Goal: Task Accomplishment & Management: Complete application form

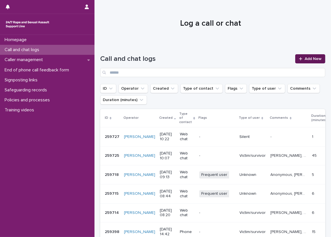
click at [306, 60] on span "Add New" at bounding box center [312, 59] width 17 height 4
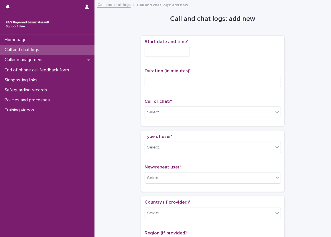
click at [166, 53] on input "text" at bounding box center [166, 52] width 45 height 10
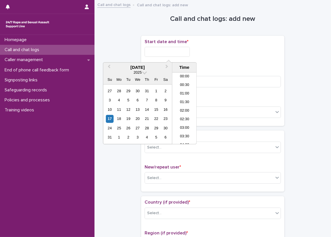
scroll to position [157, 0]
click at [183, 93] on li "10:00" at bounding box center [184, 91] width 24 height 9
click at [185, 52] on input "**********" at bounding box center [166, 52] width 45 height 10
type input "**********"
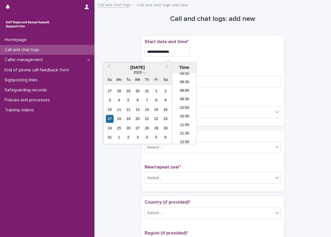
click at [238, 59] on div "**********" at bounding box center [212, 50] width 136 height 22
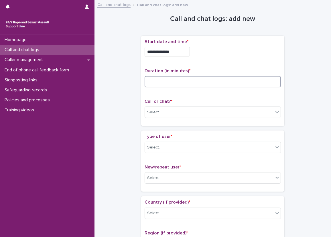
click at [200, 82] on input at bounding box center [212, 81] width 136 height 11
click at [186, 79] on input at bounding box center [212, 81] width 136 height 11
type input "**"
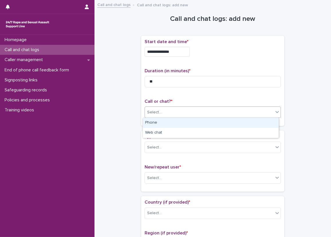
click at [171, 110] on div "Select..." at bounding box center [209, 112] width 128 height 9
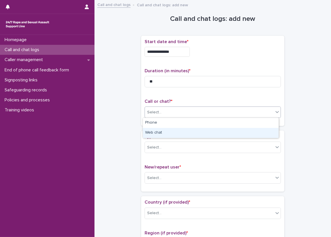
click at [167, 136] on div "Web chat" at bounding box center [211, 133] width 136 height 10
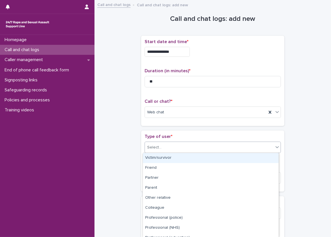
click at [160, 151] on div "Select..." at bounding box center [209, 147] width 128 height 9
click at [152, 158] on div "Victim/survivor" at bounding box center [211, 158] width 136 height 10
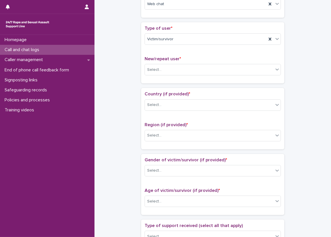
scroll to position [143, 0]
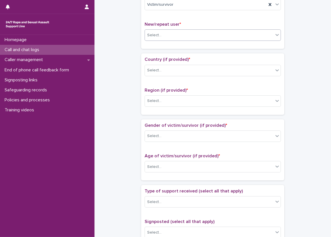
click at [162, 32] on div at bounding box center [162, 35] width 1 height 7
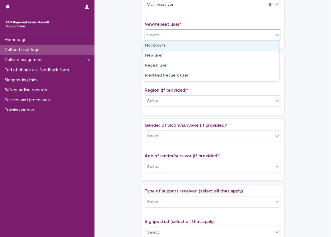
click at [161, 47] on div "Not known" at bounding box center [211, 46] width 136 height 10
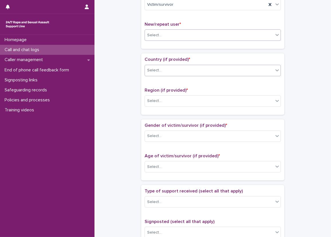
click at [162, 70] on input "text" at bounding box center [162, 70] width 1 height 5
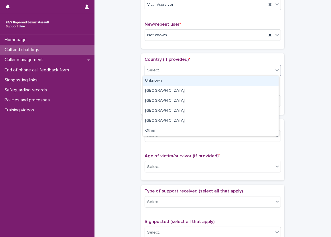
click at [154, 83] on div "Unknown" at bounding box center [211, 81] width 136 height 10
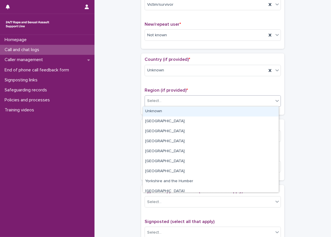
click at [154, 100] on div "Select..." at bounding box center [154, 101] width 14 height 6
click at [154, 112] on div "Unknown" at bounding box center [211, 112] width 136 height 10
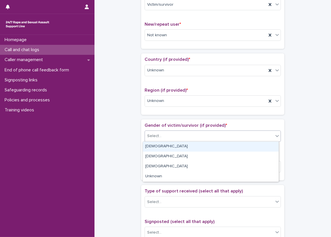
click at [147, 136] on div "Select..." at bounding box center [154, 136] width 14 height 6
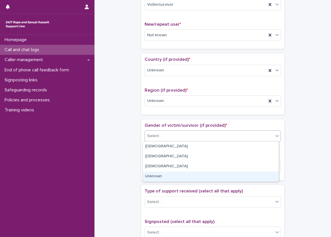
click at [153, 173] on div "Unknown" at bounding box center [211, 177] width 136 height 10
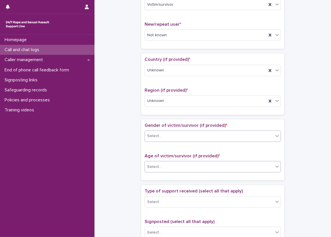
click at [153, 167] on div "Select..." at bounding box center [154, 167] width 14 height 6
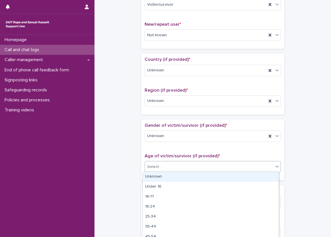
drag, startPoint x: 154, startPoint y: 172, endPoint x: 136, endPoint y: 169, distance: 17.5
click at [153, 173] on div "Unknown" at bounding box center [211, 177] width 136 height 10
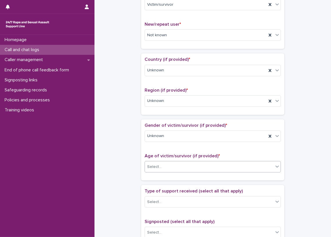
click at [130, 167] on div "**********" at bounding box center [212, 152] width 225 height 585
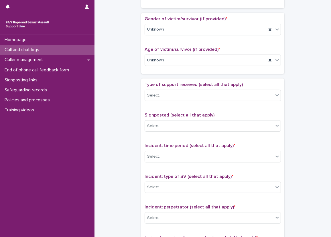
scroll to position [286, 0]
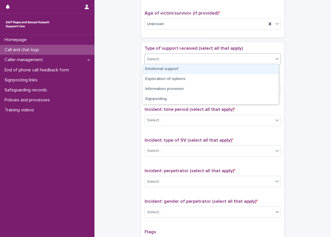
click at [169, 58] on div "Select..." at bounding box center [209, 59] width 128 height 9
click at [171, 66] on div "Emotional support" at bounding box center [211, 69] width 136 height 10
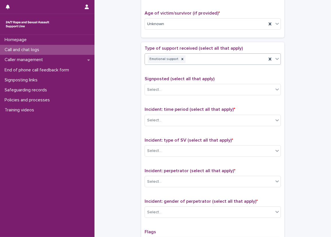
click at [248, 54] on div "Emotional support" at bounding box center [206, 59] width 122 height 10
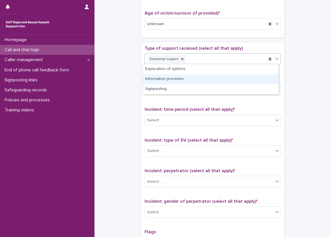
click at [224, 80] on div "Information provision" at bounding box center [211, 79] width 136 height 10
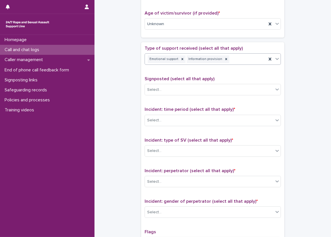
click at [236, 57] on div "Emotional support Information provision" at bounding box center [206, 59] width 122 height 10
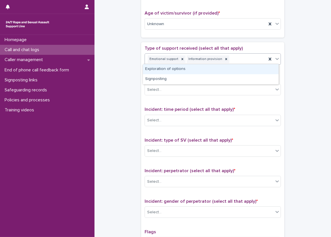
click at [239, 46] on p "Type of support received (select all that apply)" at bounding box center [212, 48] width 136 height 5
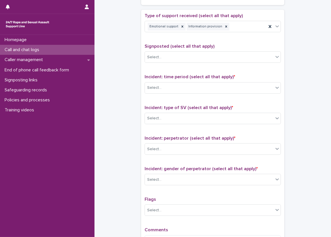
scroll to position [372, 0]
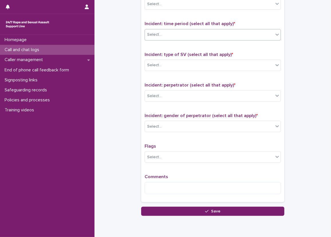
click at [184, 30] on div "Select..." at bounding box center [209, 34] width 128 height 9
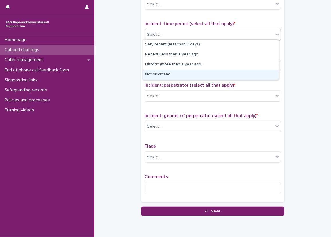
click at [179, 73] on div "Not disclosed" at bounding box center [211, 75] width 136 height 10
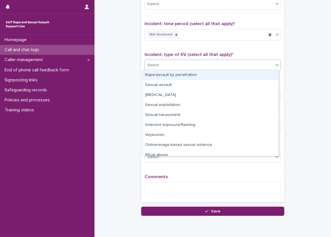
click at [153, 63] on div "Select..." at bounding box center [154, 65] width 14 height 6
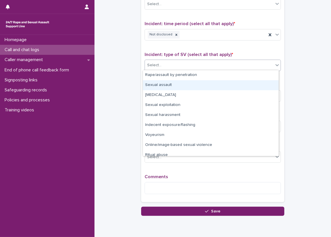
click at [158, 87] on div "Sexual assault" at bounding box center [211, 85] width 136 height 10
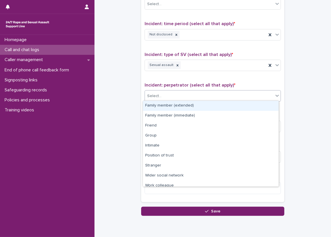
click at [162, 96] on div "Select..." at bounding box center [209, 96] width 128 height 9
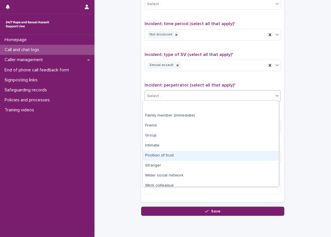
scroll to position [24, 0]
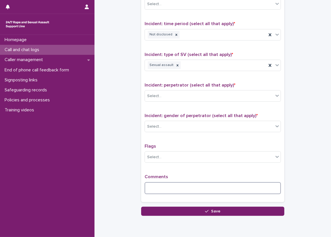
click at [203, 190] on textarea at bounding box center [212, 189] width 136 height 12
click at [191, 100] on div "Select..." at bounding box center [212, 95] width 136 height 11
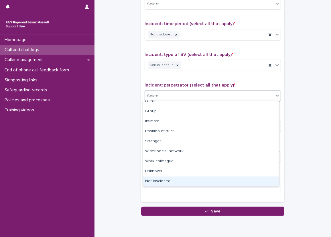
click at [171, 179] on div "Not disclosed" at bounding box center [211, 182] width 136 height 10
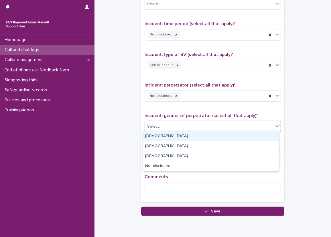
click at [163, 125] on div "Select..." at bounding box center [209, 126] width 128 height 9
click at [164, 136] on div "[DEMOGRAPHIC_DATA]" at bounding box center [211, 137] width 136 height 10
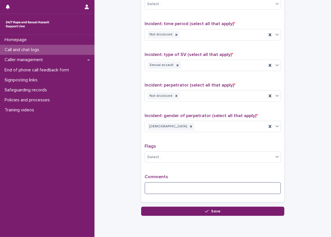
click at [162, 183] on textarea at bounding box center [212, 189] width 136 height 12
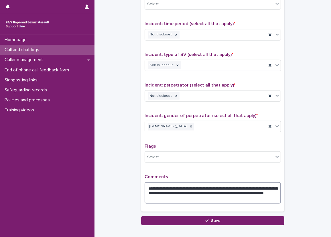
click at [167, 196] on textarea "**********" at bounding box center [212, 194] width 136 height 22
type textarea "**********"
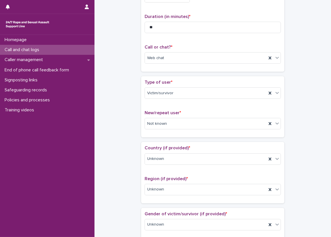
scroll to position [0, 0]
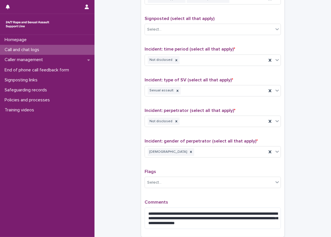
scroll to position [404, 0]
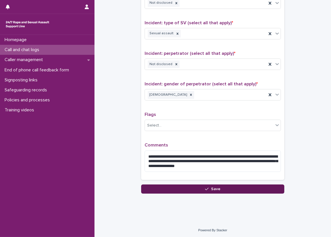
click at [182, 186] on button "Save" at bounding box center [212, 189] width 143 height 9
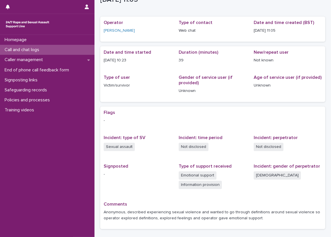
scroll to position [20, 0]
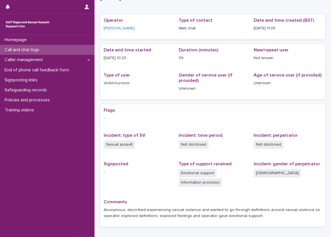
click at [68, 49] on div "Call and chat logs" at bounding box center [47, 50] width 94 height 10
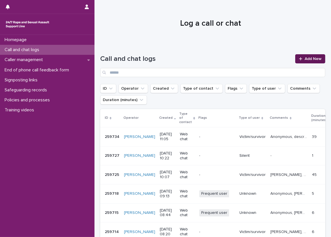
click at [299, 59] on icon at bounding box center [300, 59] width 3 height 4
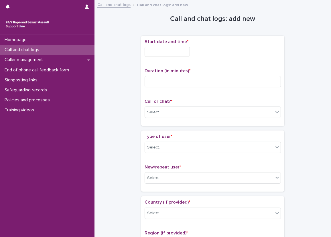
click at [154, 45] on div "Start date and time *" at bounding box center [212, 50] width 136 height 22
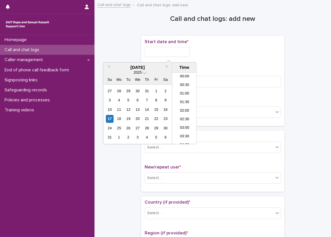
click at [155, 47] on input "text" at bounding box center [166, 52] width 45 height 10
click at [186, 106] on li "11:00" at bounding box center [184, 108] width 24 height 9
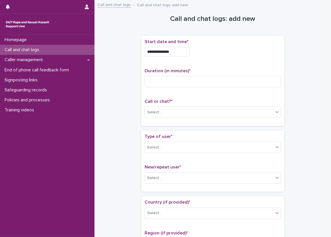
click at [178, 52] on input "**********" at bounding box center [166, 52] width 45 height 10
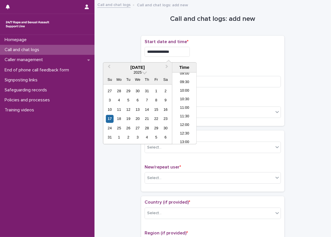
type input "**********"
click at [220, 80] on input at bounding box center [212, 81] width 136 height 11
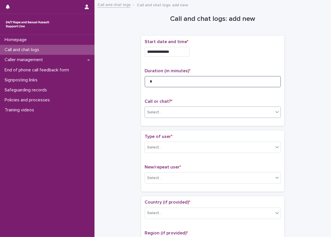
type input "*"
click at [190, 112] on div "Select..." at bounding box center [209, 112] width 128 height 9
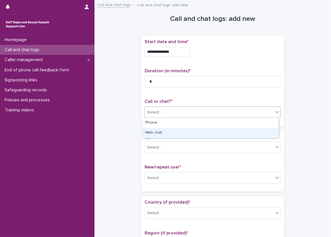
click at [164, 130] on div "Web chat" at bounding box center [211, 133] width 136 height 10
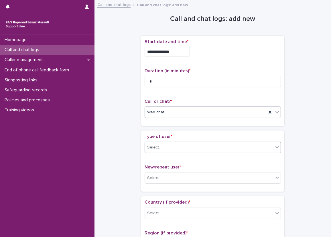
click at [166, 151] on div "Select..." at bounding box center [209, 147] width 128 height 9
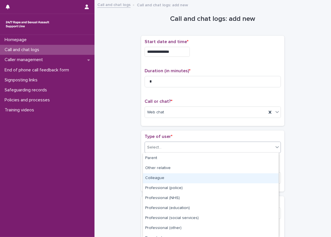
scroll to position [66, 0]
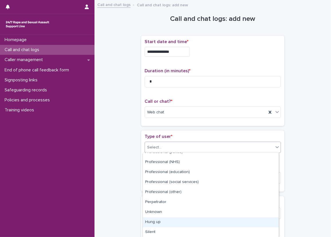
click at [172, 221] on div "Hung up" at bounding box center [211, 223] width 136 height 10
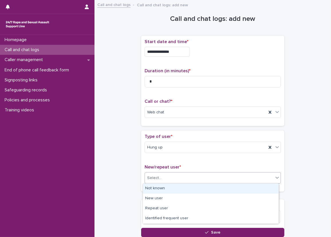
click at [162, 174] on div "Select..." at bounding box center [209, 178] width 128 height 9
click at [163, 187] on div "Not known" at bounding box center [211, 189] width 136 height 10
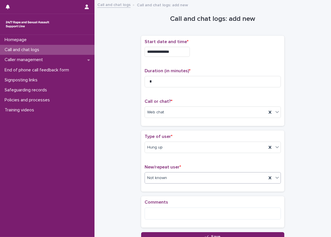
click at [119, 163] on div "**********" at bounding box center [212, 122] width 225 height 238
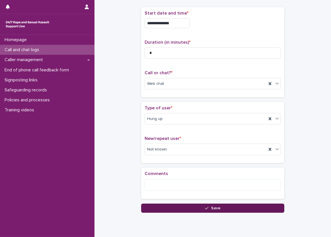
click at [178, 209] on button "Save" at bounding box center [212, 208] width 143 height 9
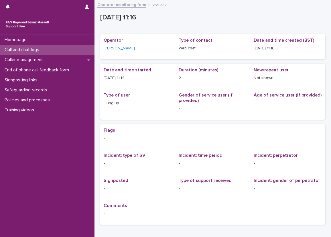
click at [164, 78] on p "[DATE] 11:14" at bounding box center [138, 78] width 68 height 6
click at [81, 51] on div "Call and chat logs" at bounding box center [47, 50] width 94 height 10
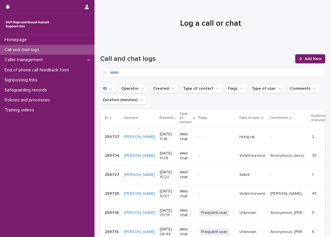
click at [233, 58] on h1 "Call and chat logs" at bounding box center [195, 59] width 191 height 8
click at [146, 48] on div "Call and chat logs Add New" at bounding box center [212, 63] width 225 height 41
click at [54, 95] on div "Safeguarding records" at bounding box center [47, 90] width 94 height 10
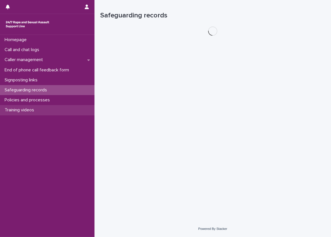
click at [53, 106] on div "Training videos" at bounding box center [47, 110] width 94 height 10
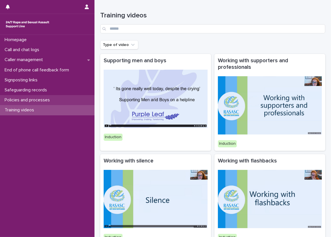
click at [53, 100] on p "Policies and processes" at bounding box center [28, 100] width 52 height 5
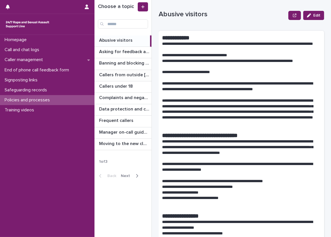
click at [112, 77] on p "Callers from outside [GEOGRAPHIC_DATA]" at bounding box center [124, 74] width 51 height 7
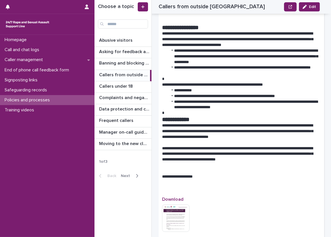
scroll to position [257, 0]
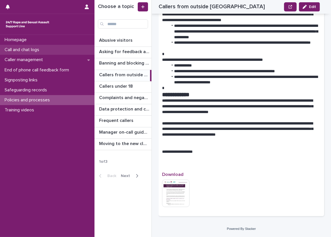
click at [77, 48] on div "Call and chat logs" at bounding box center [47, 50] width 94 height 10
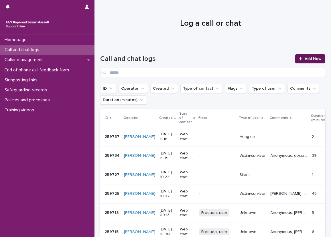
click at [305, 57] on span "Add New" at bounding box center [312, 59] width 17 height 4
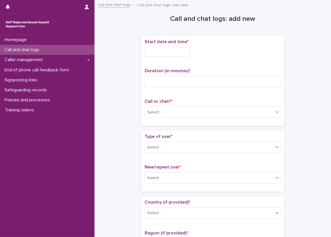
click at [157, 52] on input "text" at bounding box center [166, 52] width 45 height 10
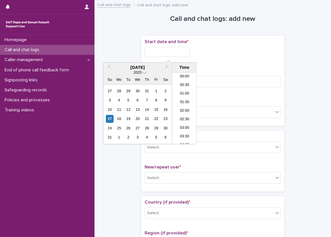
scroll to position [157, 0]
click at [183, 107] on li "11:00" at bounding box center [184, 108] width 24 height 9
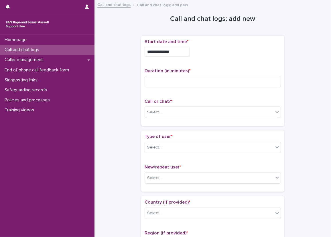
click at [189, 50] on input "**********" at bounding box center [166, 52] width 45 height 10
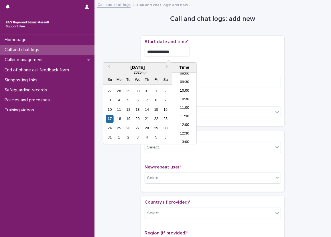
type input "**********"
click at [239, 69] on p "Duration (in minutes) *" at bounding box center [212, 70] width 136 height 5
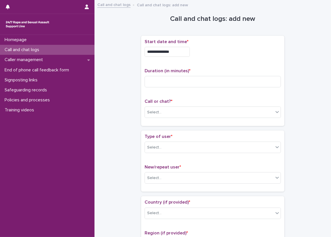
click at [241, 90] on div "Duration (in minutes) *" at bounding box center [212, 80] width 136 height 24
drag, startPoint x: 238, startPoint y: 88, endPoint x: 235, endPoint y: 86, distance: 3.3
click at [237, 88] on div "Duration (in minutes) *" at bounding box center [212, 80] width 136 height 24
click at [234, 84] on input at bounding box center [212, 81] width 136 height 11
type input "*"
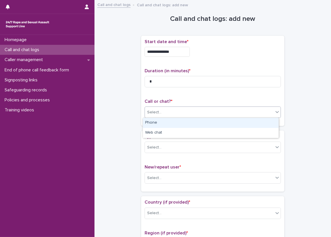
click at [195, 114] on div "Select..." at bounding box center [209, 112] width 128 height 9
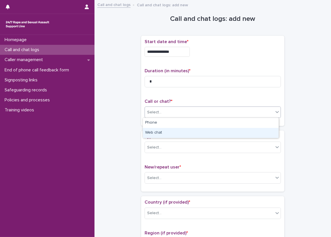
click at [170, 130] on div "Web chat" at bounding box center [211, 133] width 136 height 10
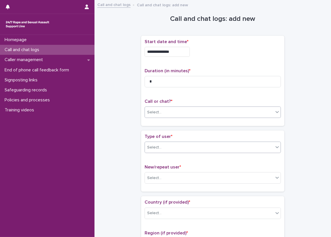
click at [175, 149] on div "Select..." at bounding box center [209, 147] width 128 height 9
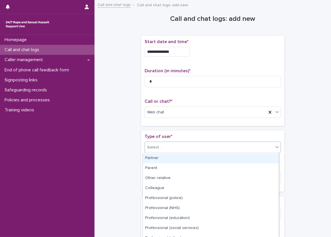
scroll to position [66, 0]
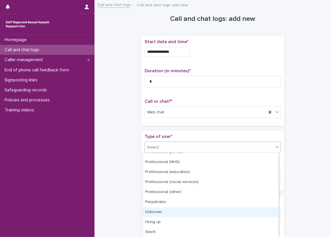
click at [169, 217] on div "Unknown" at bounding box center [211, 213] width 136 height 10
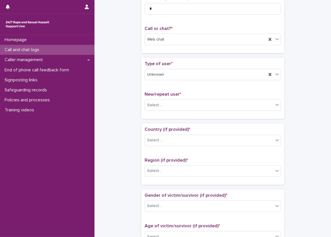
scroll to position [86, 0]
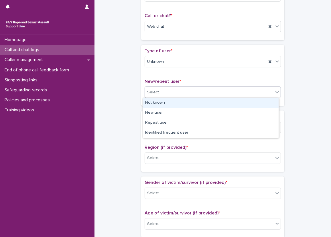
click at [153, 92] on div "Select..." at bounding box center [154, 93] width 14 height 6
click at [157, 105] on div "Not known" at bounding box center [211, 103] width 136 height 10
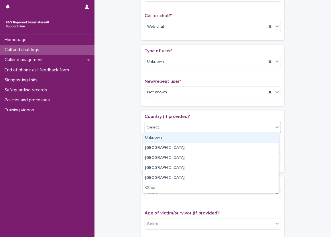
click at [161, 126] on div "Select..." at bounding box center [209, 127] width 128 height 9
click at [163, 137] on div "Unknown" at bounding box center [211, 138] width 136 height 10
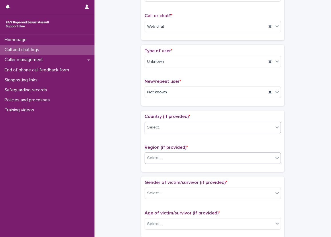
click at [161, 160] on div "Select..." at bounding box center [209, 158] width 128 height 9
click at [158, 154] on div "Select..." at bounding box center [209, 158] width 128 height 9
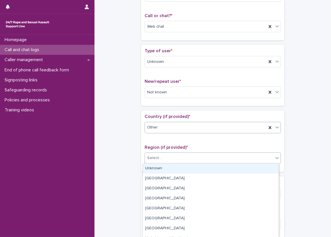
click at [167, 172] on div "Unknown" at bounding box center [211, 169] width 136 height 10
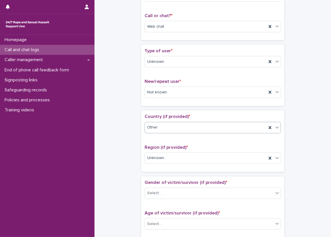
click at [137, 163] on div "**********" at bounding box center [212, 210] width 225 height 585
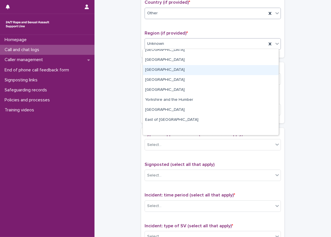
scroll to position [0, 0]
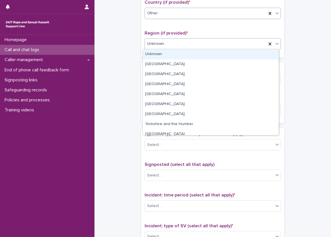
click at [138, 44] on div "**********" at bounding box center [212, 95] width 225 height 585
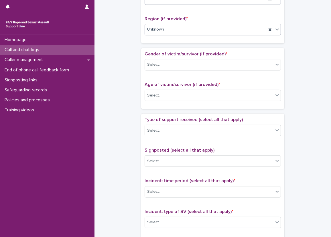
scroll to position [229, 0]
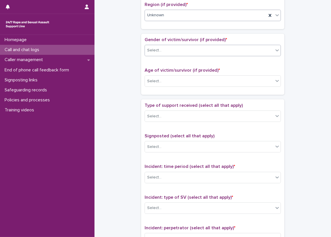
click at [145, 49] on div "Select..." at bounding box center [209, 50] width 128 height 9
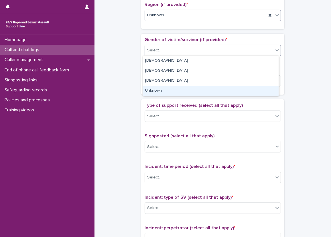
click at [163, 94] on div "Unknown" at bounding box center [211, 91] width 136 height 10
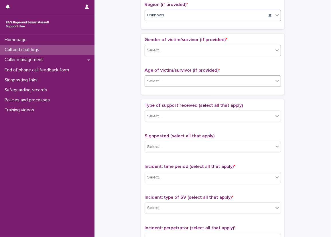
click at [164, 80] on div "Select..." at bounding box center [209, 81] width 128 height 9
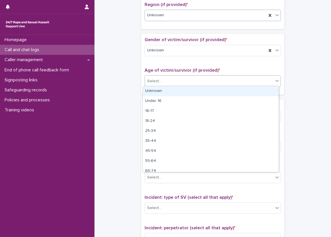
click at [165, 90] on div "Unknown" at bounding box center [211, 91] width 136 height 10
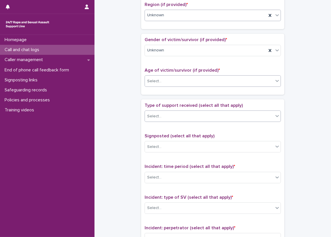
click at [156, 116] on div "Select..." at bounding box center [154, 117] width 14 height 6
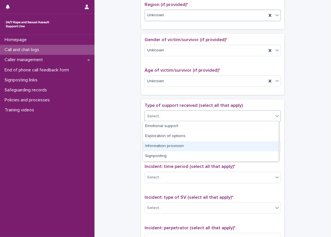
click at [166, 144] on div "Information provision" at bounding box center [211, 147] width 136 height 10
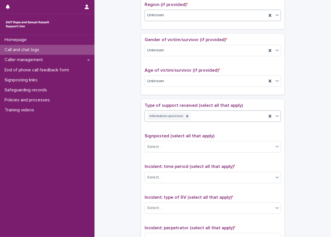
click at [133, 112] on div "**********" at bounding box center [212, 67] width 225 height 585
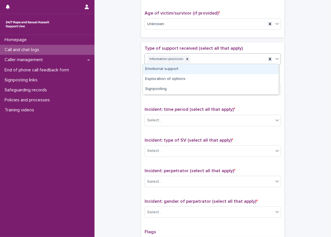
click at [215, 54] on div "Information provision" at bounding box center [206, 59] width 122 height 10
click at [212, 64] on div "Information provision" at bounding box center [212, 59] width 136 height 11
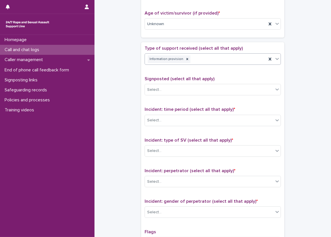
click at [206, 75] on div "Type of support received (select all that apply) option Information provision, …" at bounding box center [212, 165] width 136 height 239
click at [211, 54] on div "Information provision" at bounding box center [206, 59] width 122 height 10
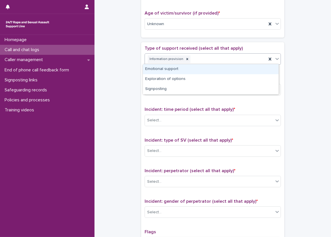
click at [209, 68] on div "Emotional support" at bounding box center [211, 69] width 136 height 10
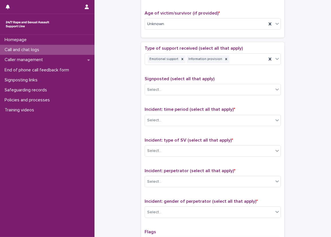
click at [207, 77] on span "Signposted (select all that apply)" at bounding box center [179, 79] width 70 height 5
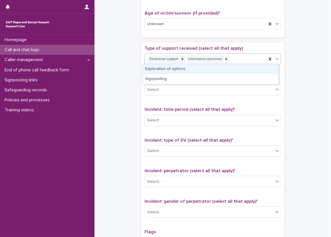
click at [240, 56] on div "Emotional support Information provision" at bounding box center [206, 59] width 122 height 10
click at [146, 70] on div "Exploration of options" at bounding box center [211, 69] width 136 height 10
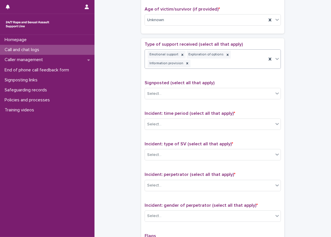
click at [131, 80] on div "**********" at bounding box center [212, 9] width 225 height 593
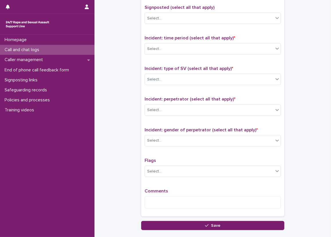
scroll to position [376, 0]
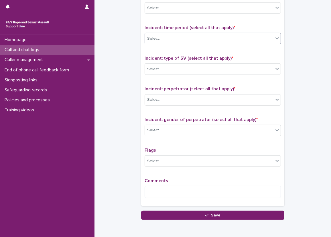
click at [160, 40] on div "Select..." at bounding box center [209, 38] width 128 height 9
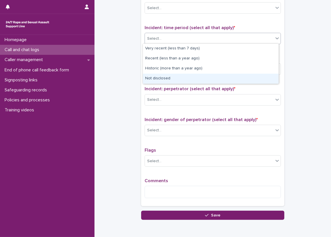
click at [161, 78] on div "Not disclosed" at bounding box center [211, 79] width 136 height 10
click at [161, 75] on div "Incident: type of SV (select all that apply) * Select..." at bounding box center [212, 68] width 136 height 24
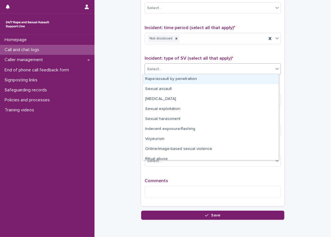
click at [162, 70] on div "Select..." at bounding box center [209, 69] width 128 height 9
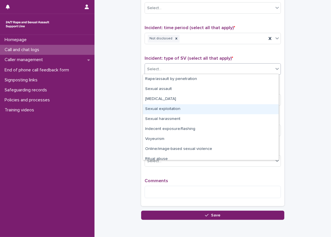
scroll to position [14, 0]
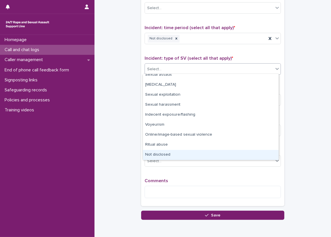
click at [165, 153] on div "Not disclosed" at bounding box center [211, 155] width 136 height 10
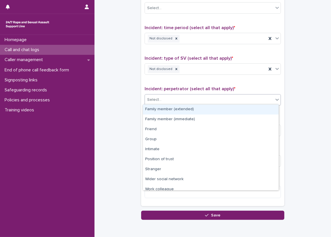
click at [163, 97] on div "Select..." at bounding box center [209, 99] width 128 height 9
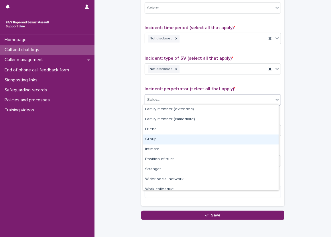
scroll to position [24, 0]
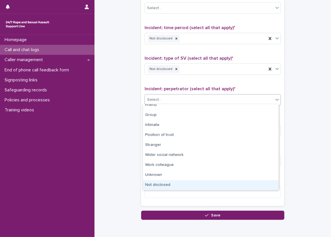
click at [166, 183] on div "Not disclosed" at bounding box center [211, 186] width 136 height 10
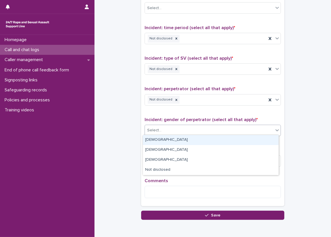
click at [166, 126] on div "Select..." at bounding box center [209, 130] width 128 height 9
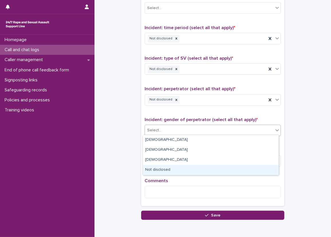
click at [166, 169] on div "Not disclosed" at bounding box center [211, 170] width 136 height 10
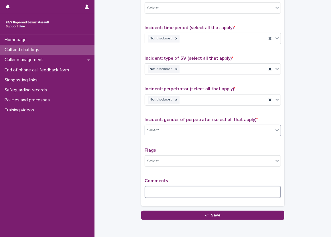
click at [169, 186] on textarea at bounding box center [212, 192] width 136 height 12
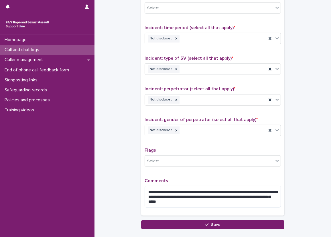
click at [150, 179] on span "Comments" at bounding box center [155, 181] width 23 height 5
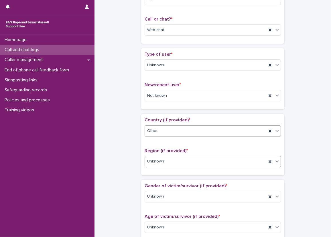
scroll to position [86, 0]
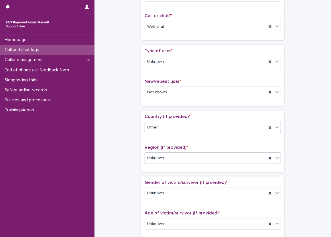
click at [136, 48] on div "**********" at bounding box center [212, 219] width 225 height 602
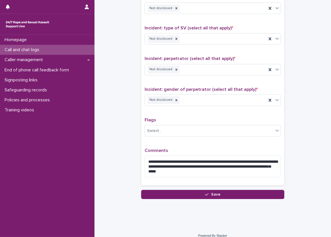
scroll to position [412, 0]
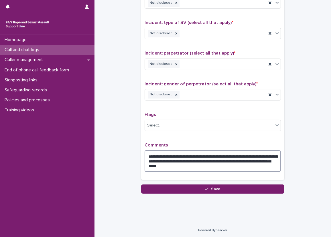
click at [172, 161] on textarea "**********" at bounding box center [212, 162] width 136 height 22
click at [175, 161] on textarea "**********" at bounding box center [212, 162] width 136 height 22
type textarea "**********"
click at [173, 144] on p "Comments" at bounding box center [212, 145] width 136 height 5
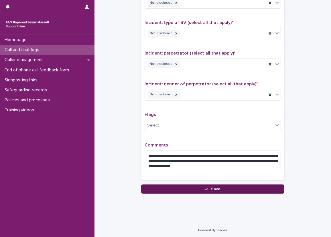
click at [223, 185] on button "Save" at bounding box center [212, 189] width 143 height 9
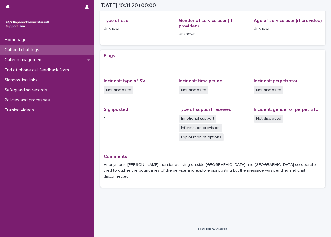
scroll to position [68, 0]
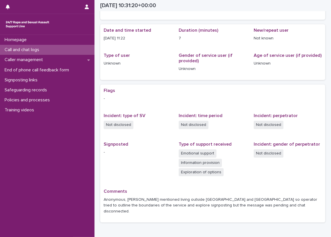
click at [179, 75] on div "Gender of service user (if provided) Unknown" at bounding box center [213, 65] width 68 height 24
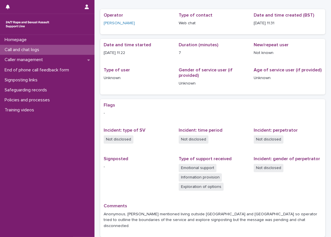
scroll to position [26, 0]
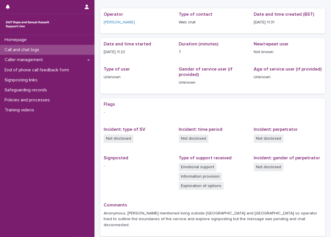
click at [264, 99] on div "Flags - Incident: type of SV Not disclosed Incident: time period Not disclosed …" at bounding box center [212, 167] width 225 height 138
click at [50, 49] on div "Call and chat logs" at bounding box center [47, 50] width 94 height 10
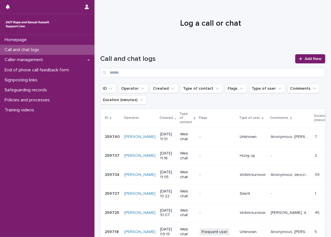
drag, startPoint x: 137, startPoint y: 26, endPoint x: 106, endPoint y: 21, distance: 31.9
click at [137, 26] on h1 "Log a call or chat" at bounding box center [210, 24] width 221 height 10
click at [84, 61] on div "Caller management" at bounding box center [47, 60] width 94 height 10
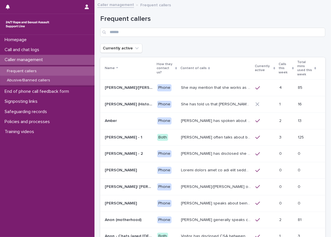
click at [82, 77] on div "Abusive/Banned callers" at bounding box center [47, 80] width 94 height 9
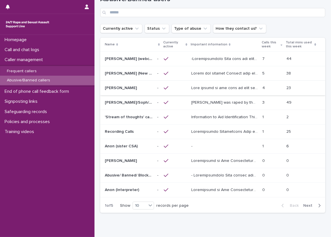
scroll to position [29, 0]
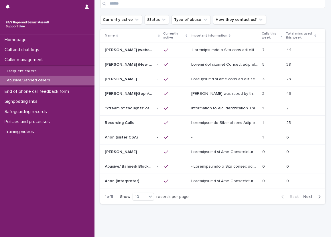
click at [197, 141] on div "- -" at bounding box center [224, 137] width 66 height 9
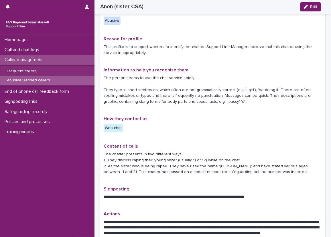
scroll to position [72, 0]
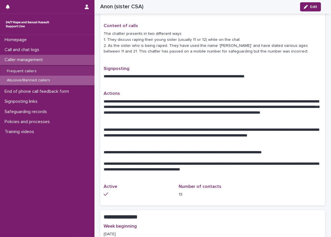
scroll to position [215, 0]
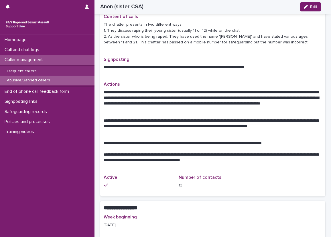
click at [282, 97] on p "**********" at bounding box center [211, 101] width 214 height 23
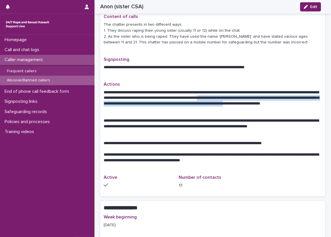
drag, startPoint x: 281, startPoint y: 97, endPoint x: 153, endPoint y: 108, distance: 128.7
click at [153, 108] on p "**********" at bounding box center [211, 101] width 214 height 23
copy p "**********"
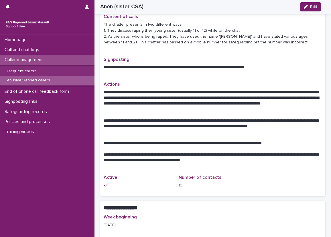
click at [162, 120] on p "**********" at bounding box center [211, 126] width 214 height 17
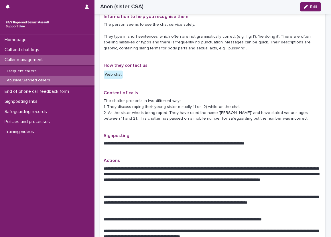
scroll to position [129, 0]
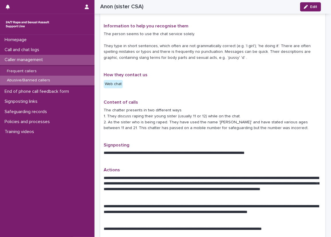
click at [97, 27] on div "Loading... Saving… Loading... Saving… Anon (sister CSA) Edit Anon (sister CSA) …" at bounding box center [212, 202] width 231 height 657
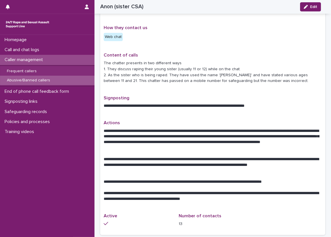
scroll to position [187, 0]
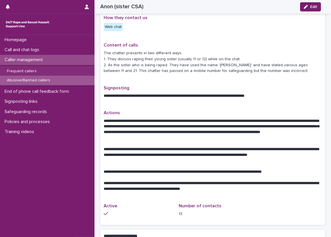
click at [135, 102] on div "**********" at bounding box center [213, 95] width 218 height 18
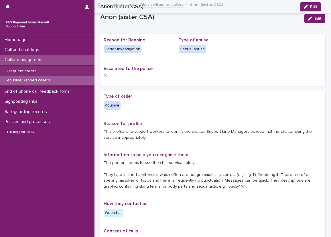
scroll to position [0, 0]
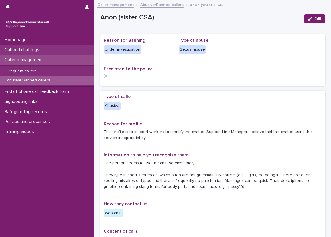
click at [76, 52] on div "Call and chat logs" at bounding box center [47, 50] width 94 height 10
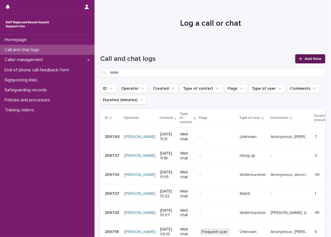
click at [308, 61] on span "Add New" at bounding box center [312, 59] width 17 height 4
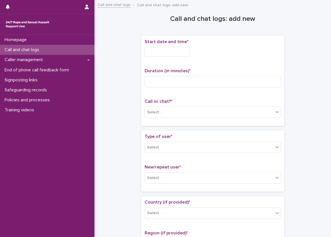
click at [146, 55] on input "text" at bounding box center [166, 52] width 45 height 10
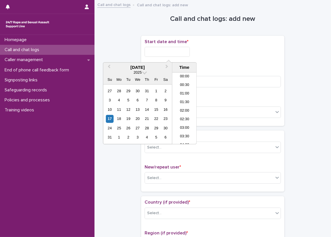
scroll to position [166, 0]
click at [181, 101] on li "11:00" at bounding box center [184, 100] width 24 height 9
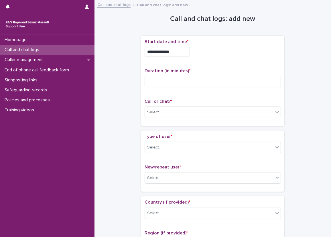
click at [183, 54] on input "**********" at bounding box center [166, 52] width 45 height 10
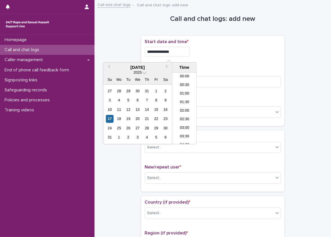
scroll to position [157, 0]
type input "**********"
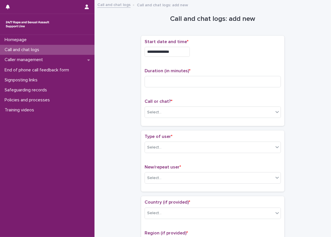
click at [225, 56] on div "**********" at bounding box center [212, 52] width 136 height 10
click at [174, 80] on input at bounding box center [212, 81] width 136 height 11
type input "*"
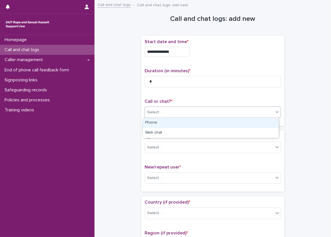
click at [163, 108] on div "Select..." at bounding box center [209, 112] width 128 height 9
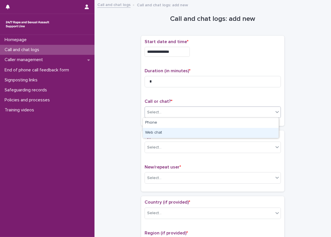
click at [160, 134] on div "Web chat" at bounding box center [211, 133] width 136 height 10
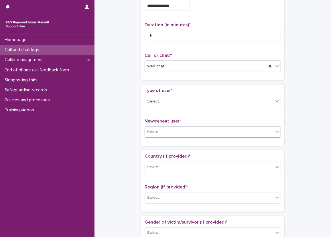
scroll to position [86, 0]
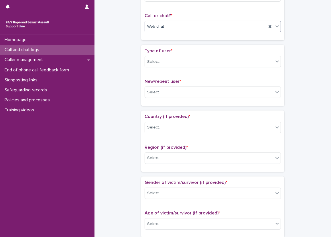
click at [189, 51] on p "Type of user *" at bounding box center [212, 50] width 136 height 5
click at [188, 58] on div "Select..." at bounding box center [209, 61] width 128 height 9
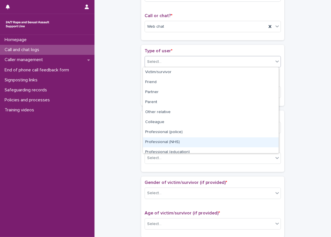
scroll to position [57, 0]
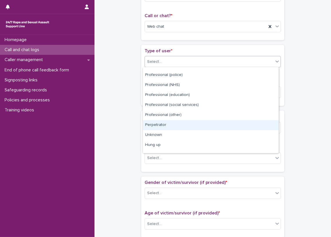
click at [171, 126] on div "Perpetrator" at bounding box center [211, 125] width 136 height 10
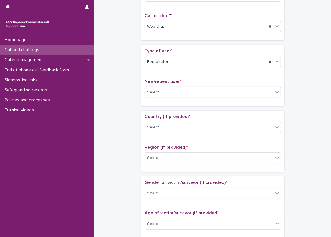
click at [166, 88] on div "Select..." at bounding box center [209, 92] width 128 height 9
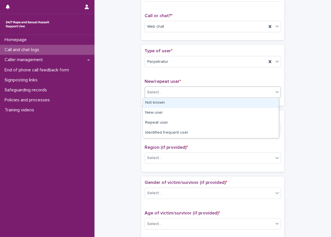
click at [167, 101] on div "Not known" at bounding box center [211, 103] width 136 height 10
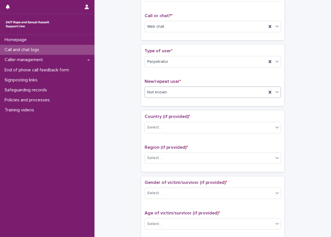
click at [167, 96] on div "Not known" at bounding box center [206, 92] width 122 height 9
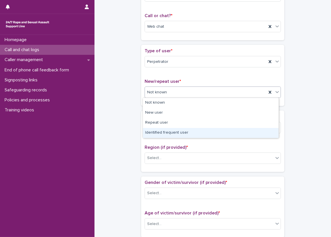
click at [172, 131] on div "Identified frequent user" at bounding box center [211, 133] width 136 height 10
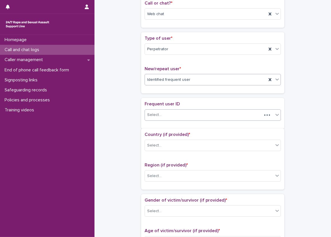
scroll to position [103, 0]
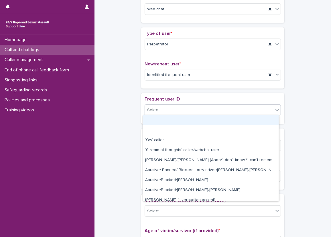
click at [175, 109] on div "Select..." at bounding box center [209, 110] width 128 height 9
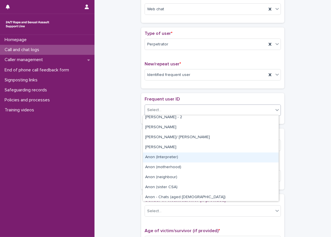
scroll to position [172, 0]
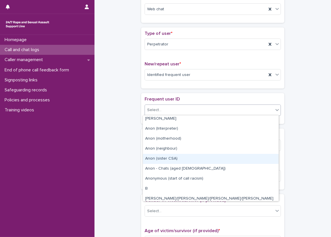
click at [175, 157] on div "Anon (sister CSA)" at bounding box center [211, 159] width 136 height 10
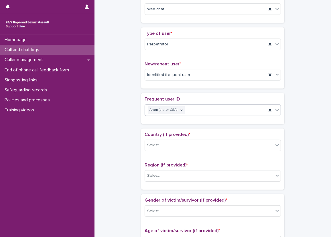
click at [129, 112] on div "**********" at bounding box center [212, 210] width 225 height 620
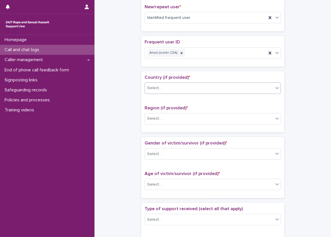
click at [179, 84] on div "Select..." at bounding box center [209, 88] width 128 height 9
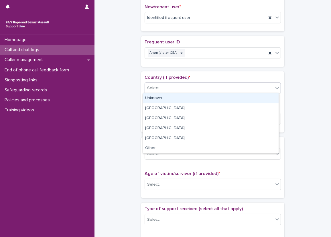
click at [181, 96] on div "Unknown" at bounding box center [211, 99] width 136 height 10
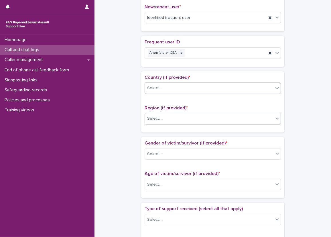
click at [181, 113] on div "Select..." at bounding box center [212, 118] width 136 height 11
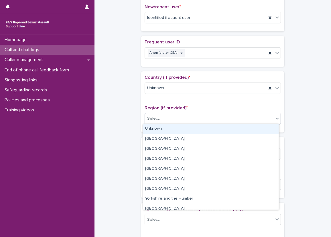
click at [181, 127] on div "Unknown" at bounding box center [211, 129] width 136 height 10
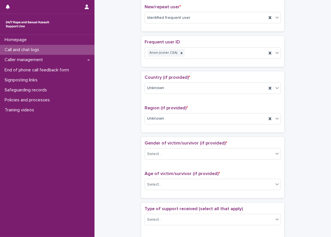
click at [122, 96] on div "**********" at bounding box center [212, 153] width 225 height 620
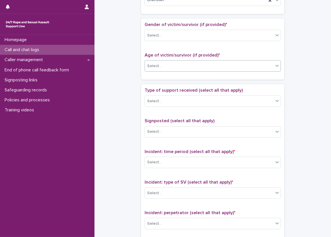
scroll to position [304, 0]
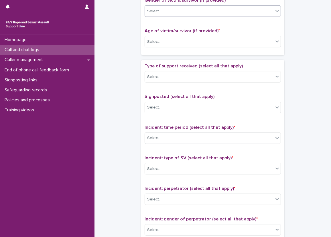
click at [163, 11] on div "Select..." at bounding box center [209, 11] width 128 height 9
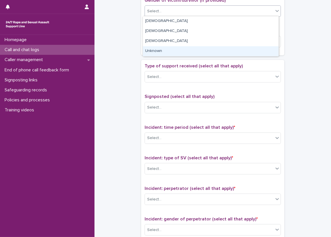
click at [164, 52] on div "Unknown" at bounding box center [211, 51] width 136 height 10
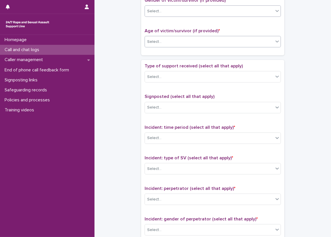
click at [162, 42] on div "Select..." at bounding box center [209, 41] width 128 height 9
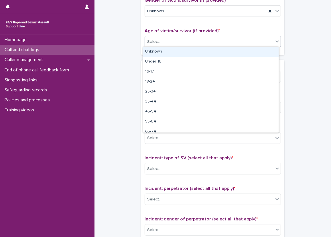
click at [160, 53] on div "Unknown" at bounding box center [211, 52] width 136 height 10
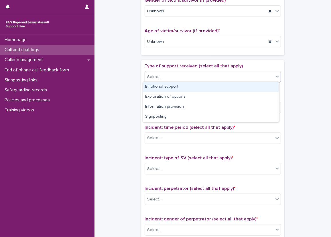
click at [160, 74] on div "Select..." at bounding box center [209, 76] width 128 height 9
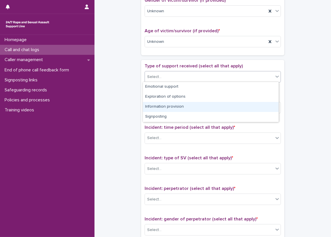
click at [170, 110] on div "Information provision" at bounding box center [211, 107] width 136 height 10
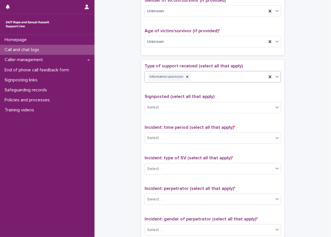
click at [122, 86] on div "**********" at bounding box center [212, 10] width 225 height 620
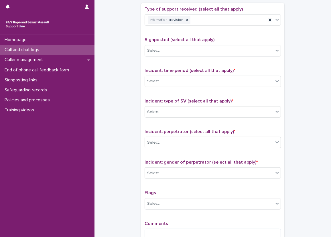
scroll to position [361, 0]
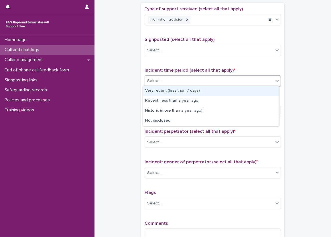
click at [169, 83] on div "Select..." at bounding box center [209, 80] width 128 height 9
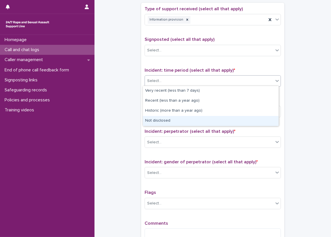
click at [172, 120] on div "Not disclosed" at bounding box center [211, 121] width 136 height 10
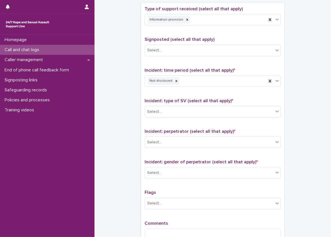
click at [170, 116] on div "Incident: type of SV (select all that apply) * Select..." at bounding box center [212, 110] width 136 height 24
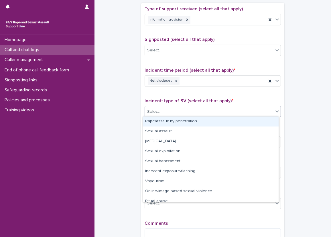
click at [169, 112] on div "Select..." at bounding box center [209, 111] width 128 height 9
click at [168, 122] on div "Rape/assault by penetration" at bounding box center [211, 122] width 136 height 10
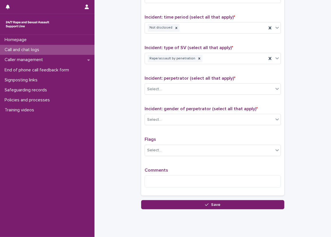
scroll to position [418, 0]
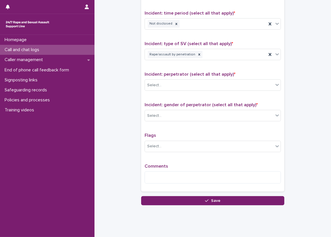
click at [179, 77] on div "Incident: perpetrator (select all that apply) * Select..." at bounding box center [212, 84] width 136 height 24
click at [179, 84] on div "Select..." at bounding box center [209, 85] width 128 height 9
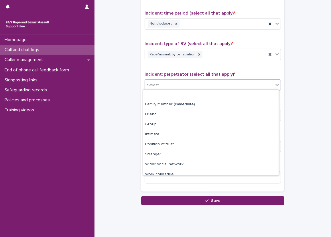
scroll to position [24, 0]
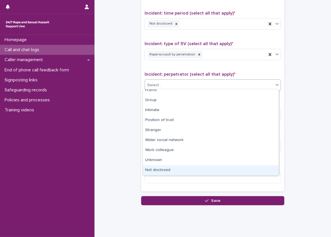
click at [169, 167] on div "Not disclosed" at bounding box center [211, 171] width 136 height 10
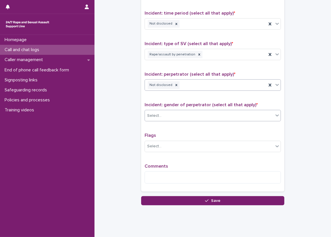
click at [170, 111] on div "Select..." at bounding box center [209, 115] width 128 height 9
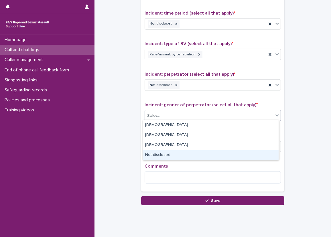
click at [169, 157] on div "Not disclosed" at bounding box center [211, 156] width 136 height 10
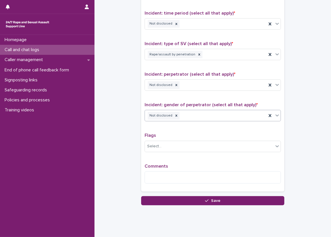
click at [167, 172] on textarea at bounding box center [212, 178] width 136 height 12
click at [174, 142] on div "Select..." at bounding box center [209, 146] width 128 height 9
click at [182, 129] on div "Type of support received (select all that apply) Information provision Signpost…" at bounding box center [212, 68] width 136 height 239
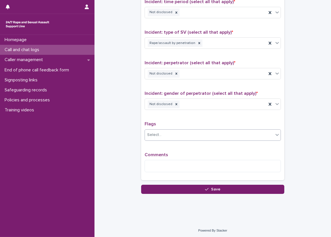
click at [186, 136] on div "Select..." at bounding box center [209, 134] width 128 height 9
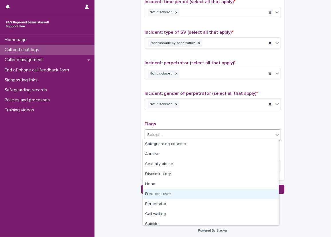
drag, startPoint x: 186, startPoint y: 136, endPoint x: 191, endPoint y: 179, distance: 42.9
click at [191, 194] on div "Frequent user" at bounding box center [211, 195] width 136 height 10
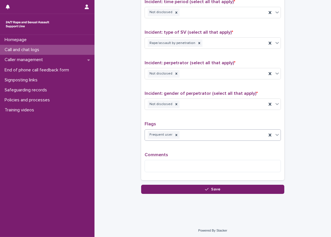
click at [204, 135] on div "Frequent user" at bounding box center [206, 135] width 122 height 10
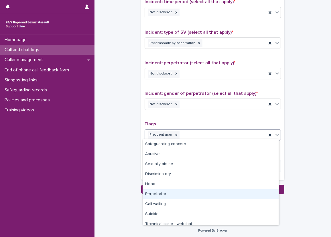
click at [199, 191] on div "Perpetrator" at bounding box center [211, 195] width 136 height 10
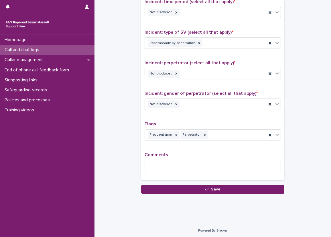
click at [195, 122] on p "Flags" at bounding box center [212, 124] width 136 height 5
click at [190, 161] on textarea at bounding box center [212, 166] width 136 height 12
click at [192, 164] on textarea "**********" at bounding box center [212, 166] width 136 height 12
paste textarea "**********"
click at [223, 165] on textarea "**********" at bounding box center [212, 166] width 136 height 12
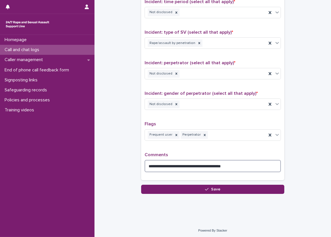
click at [223, 163] on textarea "**********" at bounding box center [212, 166] width 136 height 12
paste textarea "**********"
click at [267, 163] on textarea "**********" at bounding box center [212, 166] width 136 height 12
click at [270, 164] on textarea "**********" at bounding box center [212, 166] width 136 height 12
paste textarea "**********"
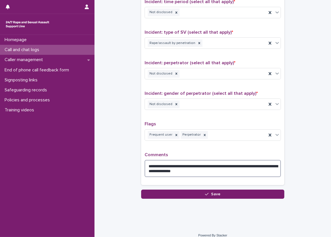
click at [191, 167] on textarea "**********" at bounding box center [212, 168] width 136 height 17
click at [191, 171] on textarea "**********" at bounding box center [212, 168] width 136 height 17
paste textarea "******"
click at [217, 171] on textarea "**********" at bounding box center [212, 168] width 136 height 17
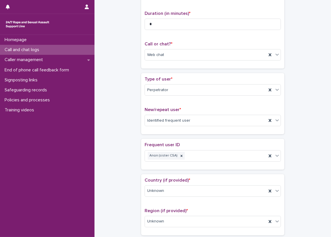
type textarea "**********"
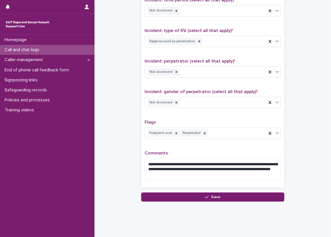
scroll to position [439, 0]
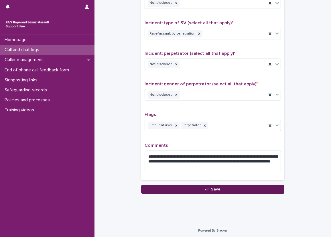
click at [221, 186] on button "Save" at bounding box center [212, 189] width 143 height 9
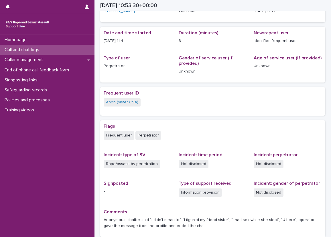
scroll to position [29, 0]
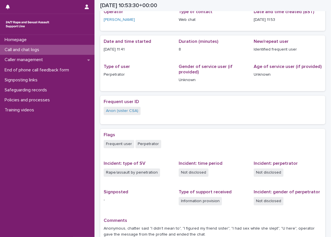
drag, startPoint x: 132, startPoint y: 50, endPoint x: 101, endPoint y: 51, distance: 31.5
click at [101, 51] on div "Date and time started [DATE] 11:41 Duration (minutes) 8 New/repeat user Identif…" at bounding box center [212, 63] width 225 height 56
copy p "[DATE] 11:41"
click at [135, 63] on div "Date and time started [DATE] 11:41 Duration (minutes) 8 New/repeat user Identif…" at bounding box center [213, 63] width 218 height 49
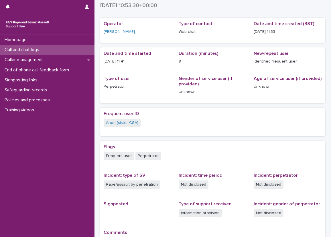
scroll to position [0, 0]
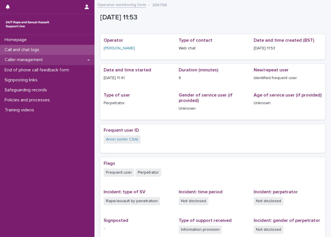
click at [77, 56] on div "Caller management" at bounding box center [47, 60] width 94 height 10
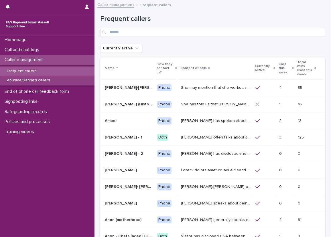
click at [80, 81] on div "Abusive/Banned callers" at bounding box center [47, 80] width 94 height 9
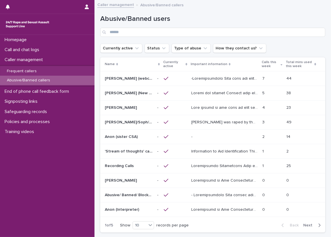
click at [220, 132] on div "- -" at bounding box center [224, 136] width 66 height 9
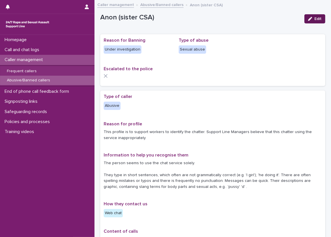
click at [304, 16] on button "Edit" at bounding box center [314, 18] width 21 height 9
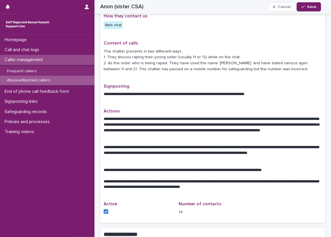
scroll to position [372, 0]
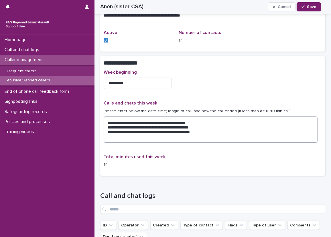
click at [211, 137] on textarea "**********" at bounding box center [211, 130] width 214 height 27
paste textarea "**********"
drag, startPoint x: 211, startPoint y: 132, endPoint x: 156, endPoint y: 132, distance: 55.2
click at [156, 132] on textarea "**********" at bounding box center [211, 130] width 214 height 27
click at [179, 138] on textarea "**********" at bounding box center [211, 130] width 214 height 27
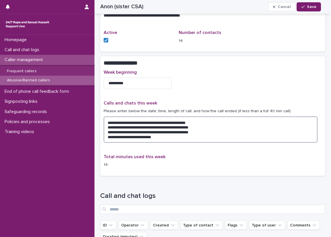
paste textarea "**********"
click at [158, 136] on textarea "**********" at bounding box center [211, 130] width 214 height 27
click at [157, 138] on textarea "**********" at bounding box center [211, 130] width 214 height 27
click at [158, 140] on textarea "**********" at bounding box center [211, 130] width 214 height 27
type textarea "**********"
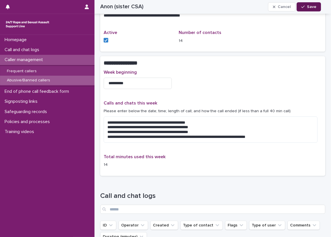
click at [302, 9] on button "Save" at bounding box center [308, 6] width 24 height 9
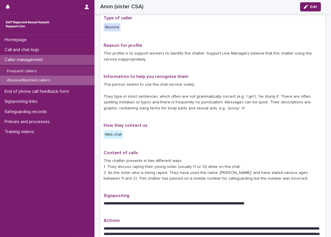
scroll to position [78, 0]
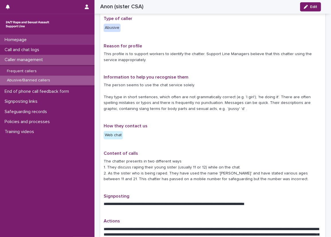
click at [60, 40] on div "Homepage" at bounding box center [47, 40] width 94 height 10
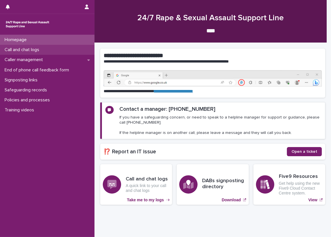
click at [62, 49] on div "Call and chat logs" at bounding box center [47, 50] width 94 height 10
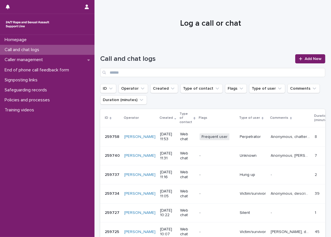
click at [140, 32] on div at bounding box center [210, 21] width 232 height 43
click at [299, 60] on icon at bounding box center [300, 59] width 3 height 4
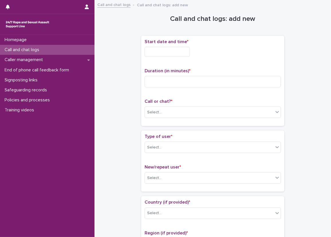
click at [190, 50] on input "text" at bounding box center [166, 52] width 45 height 10
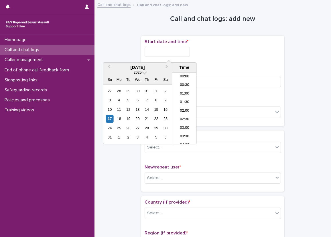
scroll to position [166, 0]
click at [184, 103] on li "11:00" at bounding box center [184, 100] width 24 height 9
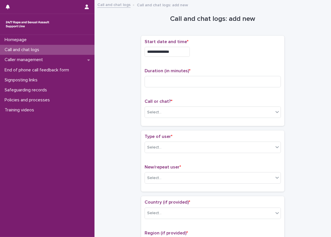
click at [187, 57] on div "**********" at bounding box center [212, 50] width 136 height 22
click at [187, 54] on input "**********" at bounding box center [166, 52] width 45 height 10
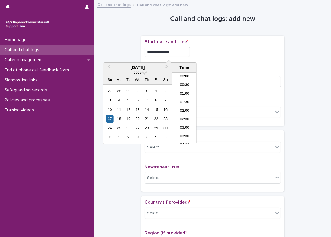
scroll to position [157, 0]
type input "**********"
click at [229, 77] on input at bounding box center [212, 81] width 136 height 11
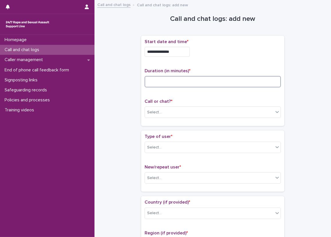
click at [154, 82] on input at bounding box center [212, 81] width 136 height 11
type input "*"
drag, startPoint x: 159, startPoint y: 99, endPoint x: 162, endPoint y: 110, distance: 11.5
click at [162, 110] on div "Call or chat? * Select..." at bounding box center [212, 111] width 136 height 24
drag, startPoint x: 162, startPoint y: 110, endPoint x: 145, endPoint y: 96, distance: 21.7
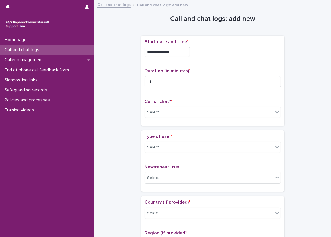
click at [142, 92] on div "**********" at bounding box center [212, 81] width 143 height 90
click at [162, 110] on input "text" at bounding box center [162, 112] width 1 height 5
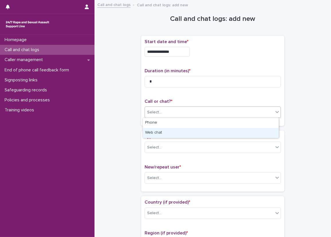
click at [166, 135] on div "Web chat" at bounding box center [211, 133] width 136 height 10
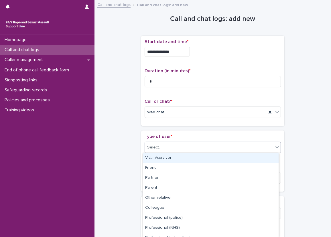
click at [166, 146] on div "Select..." at bounding box center [209, 147] width 128 height 9
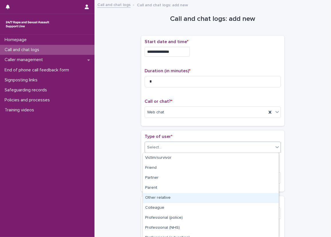
scroll to position [66, 0]
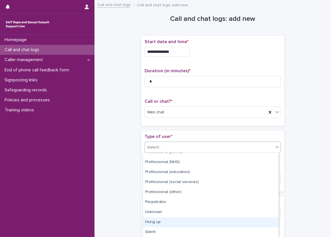
click at [177, 222] on div "Hung up" at bounding box center [211, 223] width 136 height 10
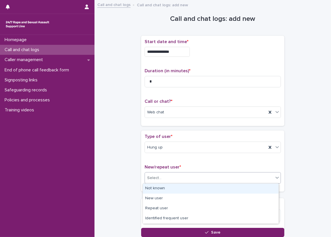
click at [153, 174] on div "Select..." at bounding box center [209, 178] width 128 height 9
click at [155, 187] on div "Not known" at bounding box center [211, 189] width 136 height 10
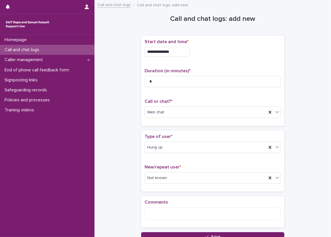
click at [133, 185] on div "**********" at bounding box center [212, 122] width 225 height 238
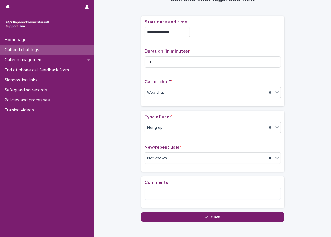
scroll to position [29, 0]
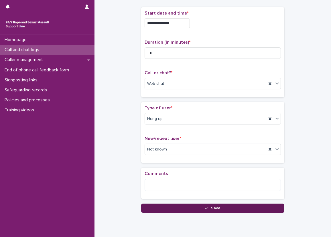
click at [172, 209] on button "Save" at bounding box center [212, 208] width 143 height 9
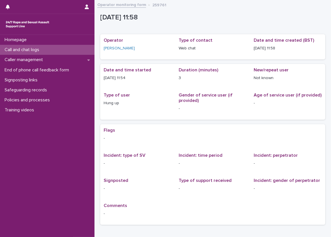
click at [70, 48] on div "Call and chat logs" at bounding box center [47, 50] width 94 height 10
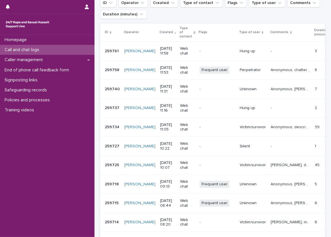
scroll to position [29, 0]
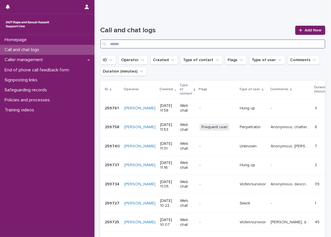
click at [199, 40] on input "Search" at bounding box center [212, 43] width 225 height 9
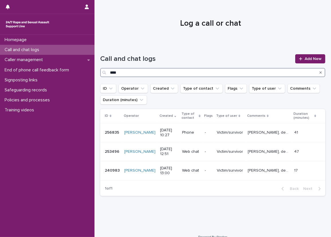
scroll to position [8, 0]
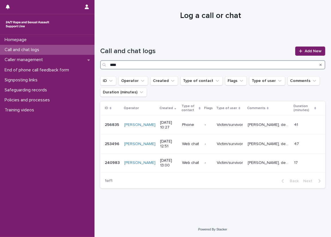
type input "****"
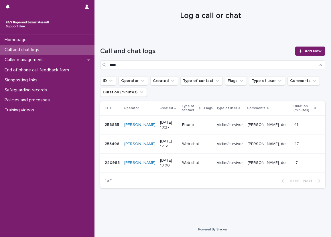
click at [154, 22] on div at bounding box center [210, 13] width 232 height 43
click at [44, 51] on p "Call and chat logs" at bounding box center [22, 49] width 41 height 5
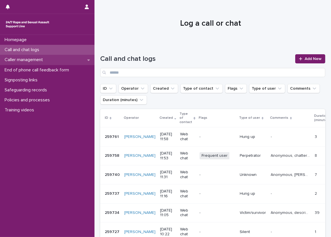
click at [65, 61] on div "Caller management" at bounding box center [47, 60] width 94 height 10
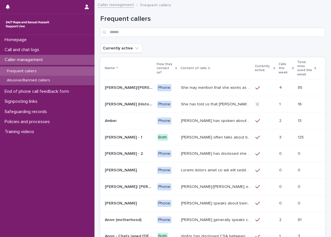
click at [45, 76] on div "Abusive/Banned callers" at bounding box center [47, 80] width 94 height 9
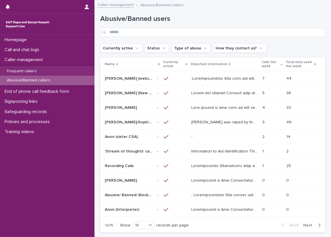
click at [215, 143] on td "- -" at bounding box center [224, 137] width 71 height 15
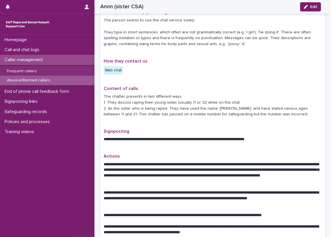
scroll to position [172, 0]
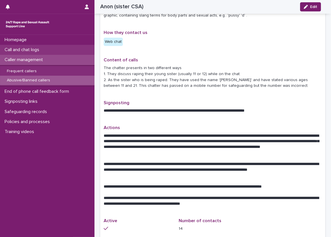
click at [55, 50] on div "Call and chat logs" at bounding box center [47, 50] width 94 height 10
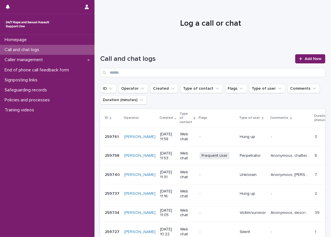
click at [41, 48] on p "Call and chat logs" at bounding box center [22, 49] width 41 height 5
click at [311, 54] on link "Add New" at bounding box center [310, 58] width 30 height 9
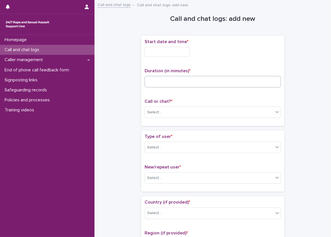
drag, startPoint x: 169, startPoint y: 88, endPoint x: 169, endPoint y: 82, distance: 6.3
click at [169, 88] on div "Duration (in minutes) *" at bounding box center [212, 80] width 136 height 24
click at [169, 81] on input at bounding box center [212, 81] width 136 height 11
type input "**"
click at [162, 55] on input "text" at bounding box center [166, 52] width 45 height 10
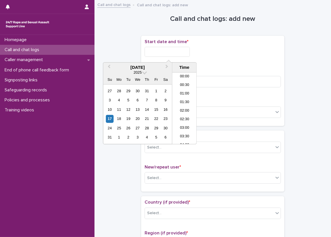
scroll to position [183, 0]
click at [179, 95] on ul "00:00 00:30 01:00 01:30 02:00 02:30 03:00 03:30 04:00 04:30 05:00 05:30 06:00 0…" at bounding box center [184, 109] width 24 height 72
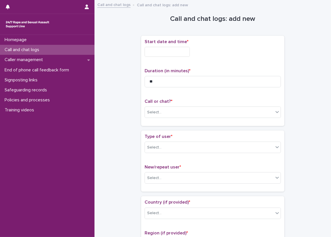
drag, startPoint x: 179, startPoint y: 95, endPoint x: 250, endPoint y: 45, distance: 86.5
click at [250, 45] on div "Start date and time *" at bounding box center [212, 50] width 136 height 22
click at [171, 48] on input "text" at bounding box center [166, 52] width 45 height 10
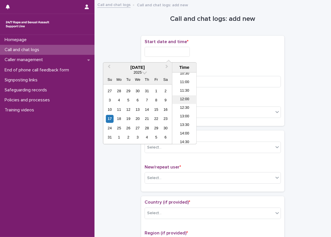
click at [183, 97] on li "12:00" at bounding box center [184, 100] width 24 height 9
type input "**********"
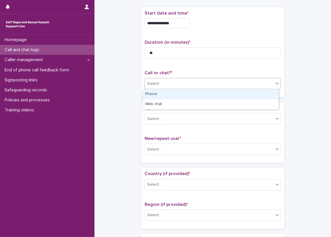
click at [205, 85] on div "Select..." at bounding box center [209, 83] width 128 height 9
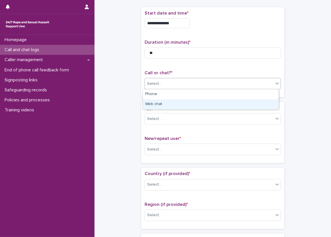
drag, startPoint x: 196, startPoint y: 99, endPoint x: 197, endPoint y: 105, distance: 5.5
click at [197, 105] on div "Web chat" at bounding box center [211, 105] width 136 height 10
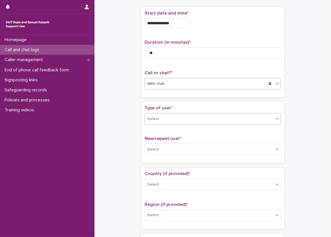
click at [179, 123] on div "Select..." at bounding box center [209, 118] width 128 height 9
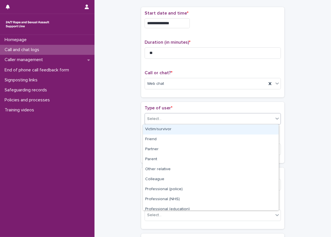
click at [176, 132] on div "Victim/survivor" at bounding box center [211, 130] width 136 height 10
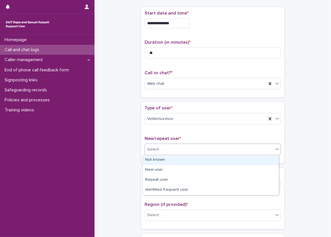
click at [175, 150] on div "Select..." at bounding box center [209, 149] width 128 height 9
click at [172, 161] on div "Not known" at bounding box center [211, 160] width 136 height 10
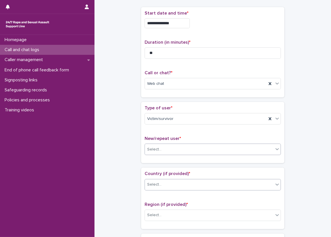
click at [166, 181] on div "Select..." at bounding box center [209, 184] width 128 height 9
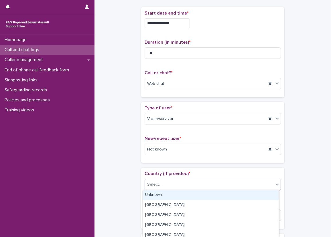
click at [166, 197] on div "Unknown" at bounding box center [211, 196] width 136 height 10
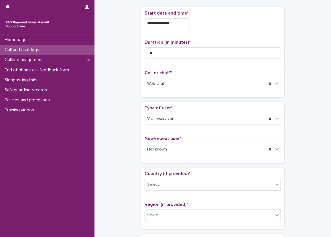
click at [167, 216] on div "Select..." at bounding box center [209, 215] width 128 height 9
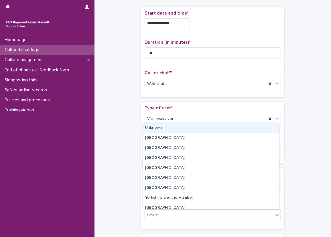
click at [155, 128] on div "Unknown" at bounding box center [211, 128] width 136 height 10
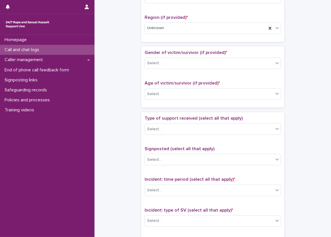
scroll to position [229, 0]
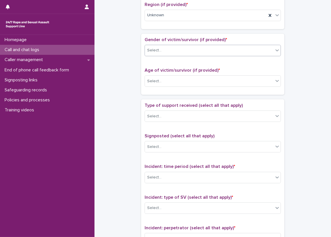
click at [178, 49] on div "Select..." at bounding box center [209, 50] width 128 height 9
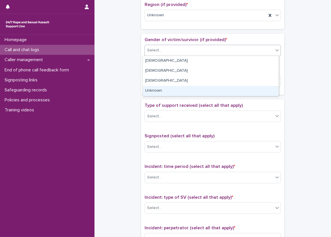
click at [166, 91] on div "Unknown" at bounding box center [211, 91] width 136 height 10
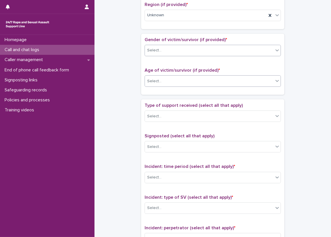
click at [164, 78] on div "Select..." at bounding box center [209, 81] width 128 height 9
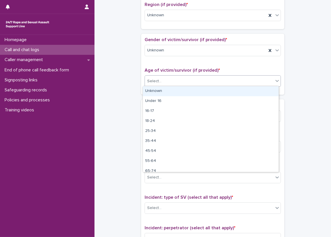
click at [167, 95] on div "Unknown" at bounding box center [211, 91] width 136 height 10
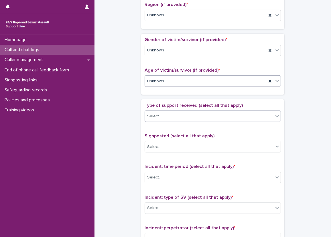
click at [169, 116] on div "Select..." at bounding box center [209, 116] width 128 height 9
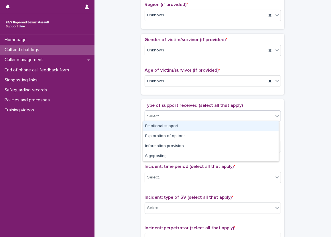
click at [173, 127] on div "Emotional support" at bounding box center [211, 127] width 136 height 10
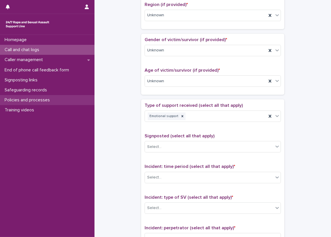
click at [92, 102] on div "Policies and processes" at bounding box center [47, 100] width 94 height 10
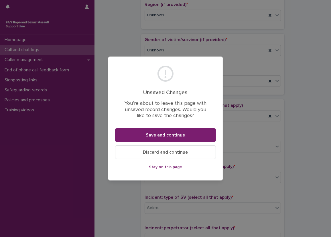
click at [166, 166] on span "Stay on this page" at bounding box center [165, 167] width 33 height 4
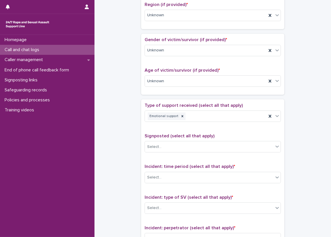
click at [122, 103] on div "**********" at bounding box center [212, 67] width 225 height 585
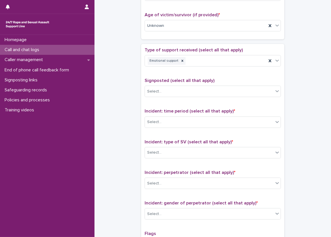
scroll to position [286, 0]
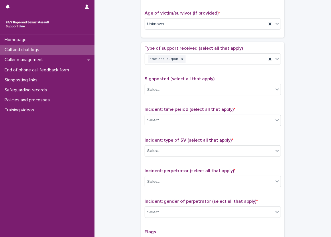
drag, startPoint x: 121, startPoint y: 203, endPoint x: 114, endPoint y: 206, distance: 7.7
click at [121, 203] on div "**********" at bounding box center [212, 9] width 225 height 585
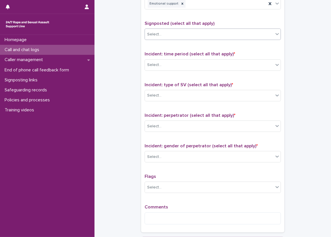
scroll to position [372, 0]
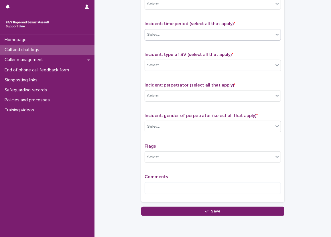
click at [181, 34] on div "Select..." at bounding box center [209, 34] width 128 height 9
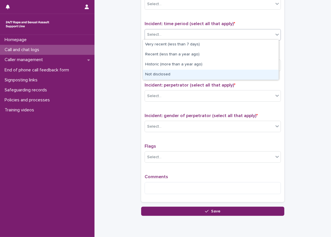
click at [185, 71] on div "Not disclosed" at bounding box center [211, 75] width 136 height 10
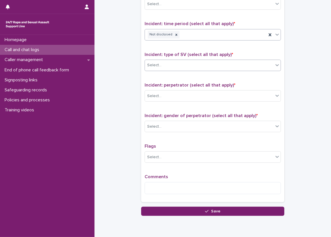
click at [181, 65] on div "Select..." at bounding box center [209, 65] width 128 height 9
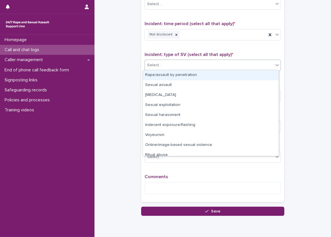
click at [180, 73] on div "Rape/assault by penetration" at bounding box center [211, 75] width 136 height 10
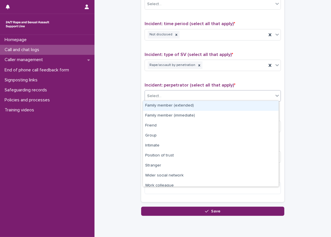
click at [177, 99] on div "Select..." at bounding box center [209, 96] width 128 height 9
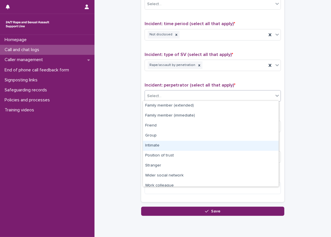
click at [167, 143] on div "Intimate" at bounding box center [211, 146] width 136 height 10
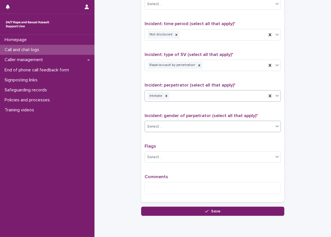
click at [159, 121] on div "Select..." at bounding box center [212, 126] width 136 height 11
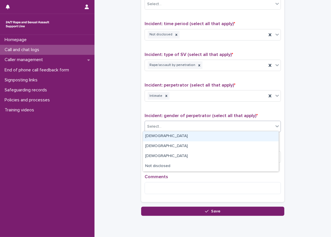
click at [156, 132] on div "[DEMOGRAPHIC_DATA]" at bounding box center [211, 137] width 136 height 10
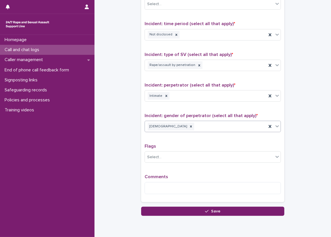
click at [177, 195] on div "Comments" at bounding box center [212, 187] width 136 height 25
click at [161, 187] on textarea at bounding box center [212, 189] width 136 height 12
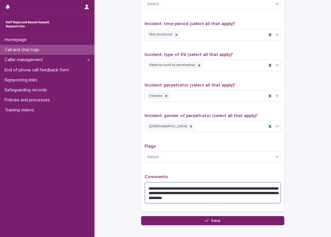
click at [256, 198] on textarea "**********" at bounding box center [212, 194] width 136 height 22
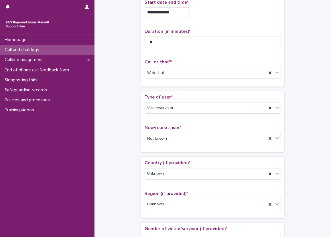
scroll to position [0, 0]
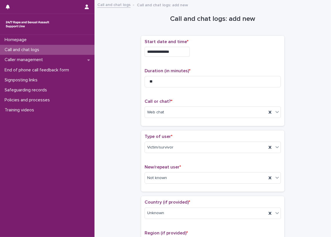
type textarea "**********"
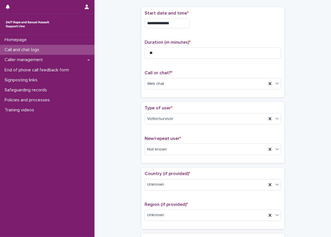
scroll to position [29, 0]
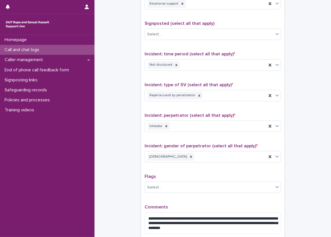
scroll to position [343, 0]
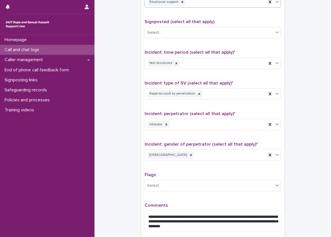
click at [230, 1] on div "Emotional support" at bounding box center [206, 2] width 122 height 10
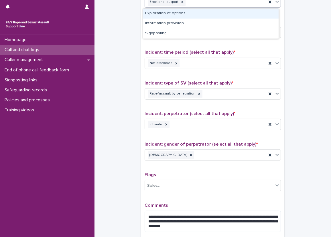
scroll to position [342, 0]
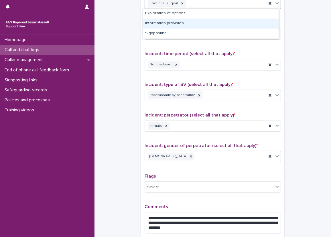
click at [186, 25] on div "Information provision" at bounding box center [211, 24] width 136 height 10
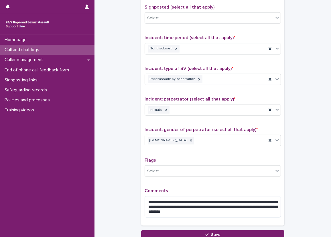
scroll to position [371, 0]
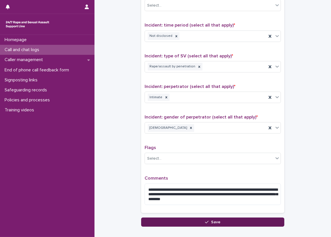
click at [246, 220] on button "Save" at bounding box center [212, 222] width 143 height 9
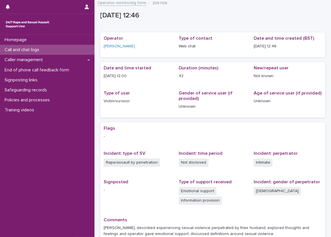
scroll to position [31, 0]
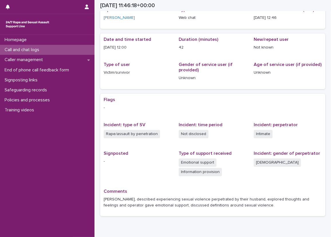
click at [41, 50] on p "Call and chat logs" at bounding box center [22, 49] width 41 height 5
